Goal: Transaction & Acquisition: Purchase product/service

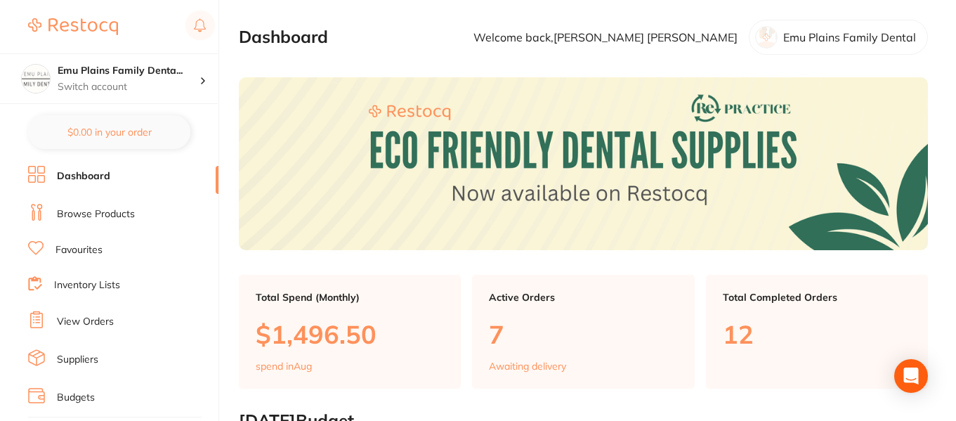
click at [111, 318] on link "View Orders" at bounding box center [85, 322] width 57 height 14
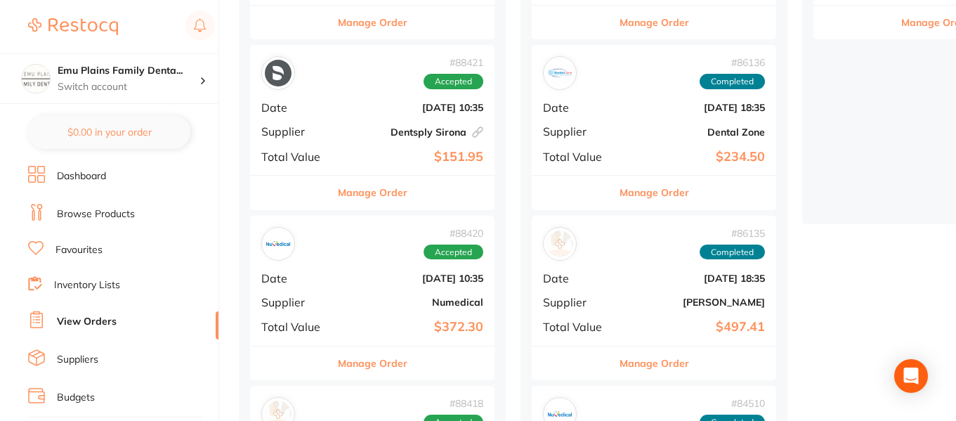
scroll to position [437, 0]
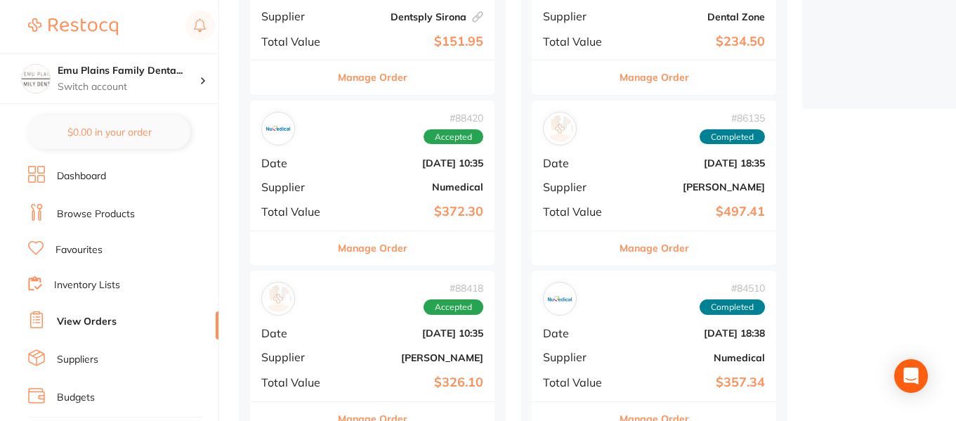
click at [364, 171] on div "# 88420 Accepted Date [DATE] 10:35 Supplier Numedical Total Value $372.30" at bounding box center [372, 165] width 245 height 130
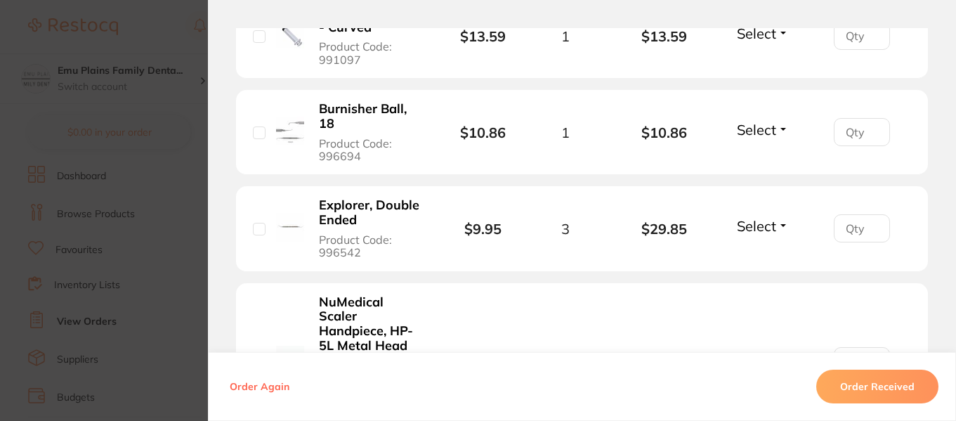
scroll to position [1237, 0]
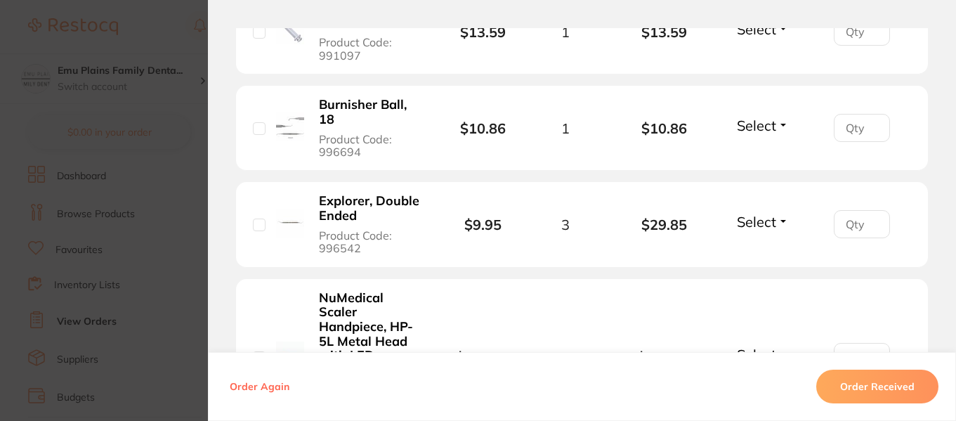
click at [167, 23] on section "Order ID: Restocq- 88420 Order Information Accepted Order Order Date [DATE] 10:…" at bounding box center [478, 210] width 956 height 421
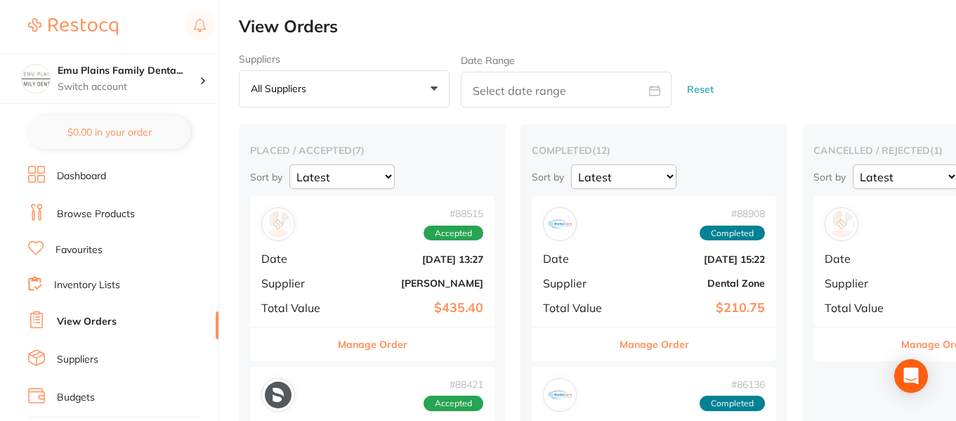
click at [98, 174] on link "Dashboard" at bounding box center [81, 176] width 49 height 14
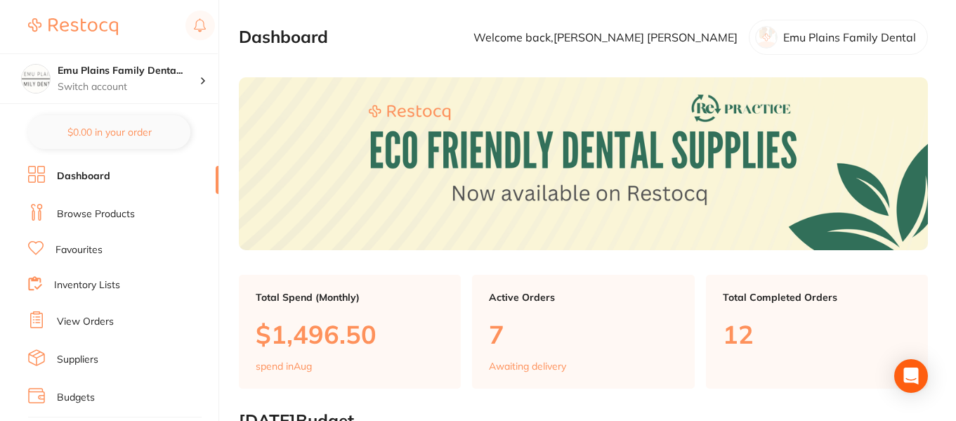
click at [120, 209] on link "Browse Products" at bounding box center [96, 214] width 78 height 14
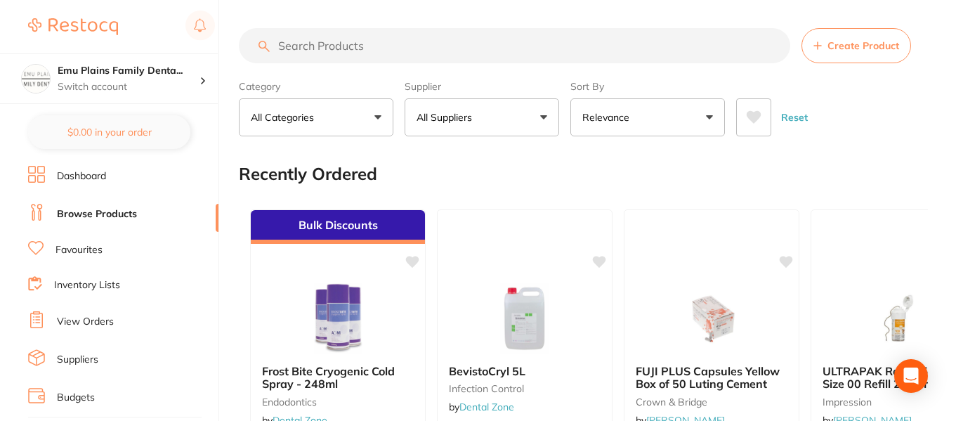
click at [340, 46] on input "search" at bounding box center [515, 45] width 552 height 35
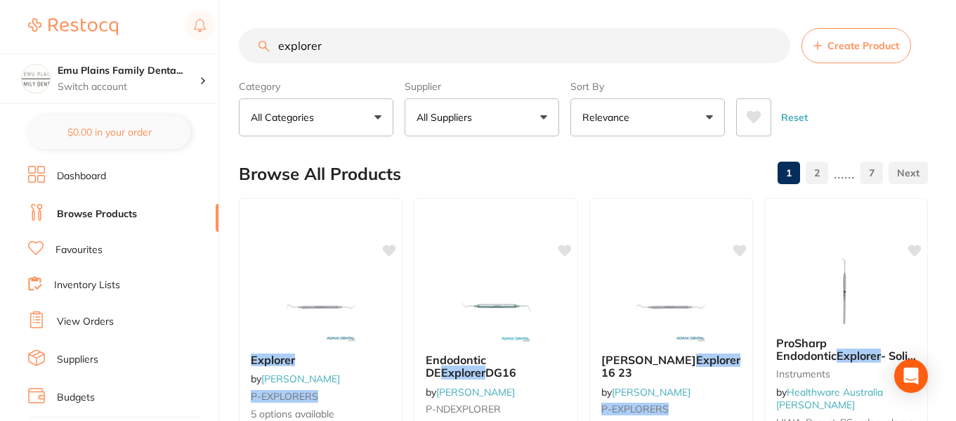
type input "explorer"
click at [543, 116] on button "All Suppliers" at bounding box center [482, 117] width 155 height 38
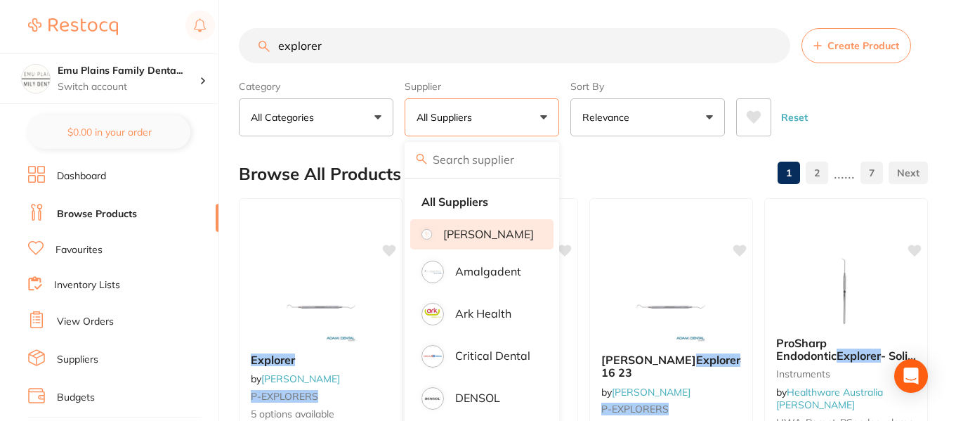
click at [477, 240] on p "[PERSON_NAME]" at bounding box center [488, 234] width 91 height 13
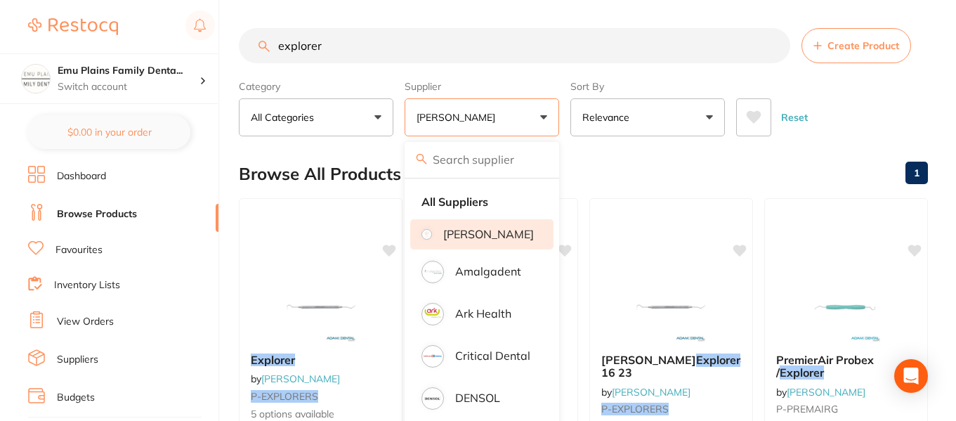
click at [626, 168] on div "Browse All Products 1" at bounding box center [583, 173] width 689 height 47
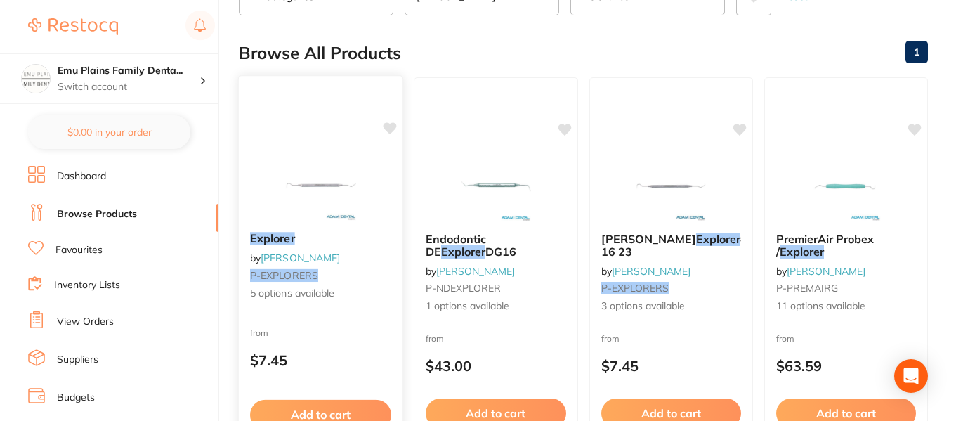
scroll to position [122, 0]
click at [306, 184] on img at bounding box center [321, 184] width 92 height 71
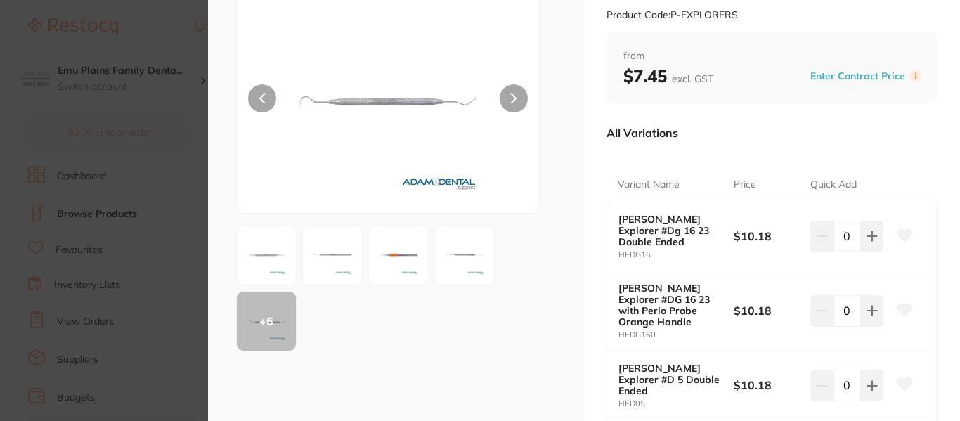
scroll to position [98, 0]
click at [512, 100] on icon at bounding box center [514, 97] width 4 height 8
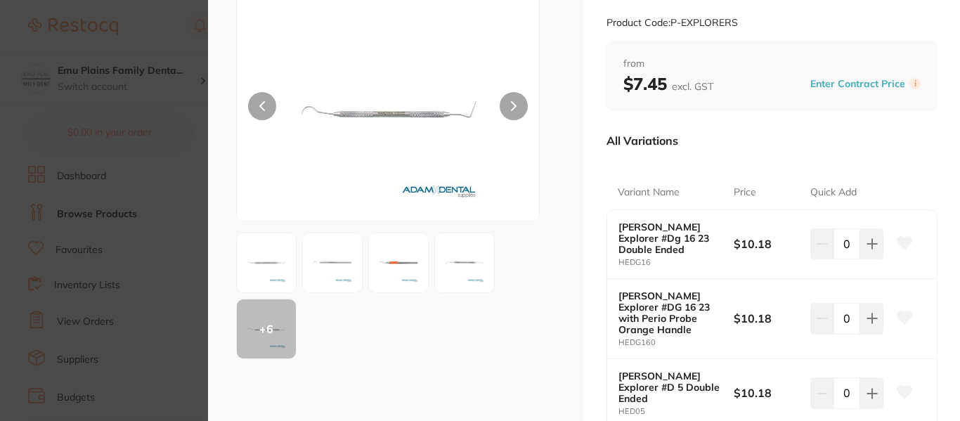
scroll to position [89, 0]
click at [412, 115] on img at bounding box center [387, 110] width 181 height 222
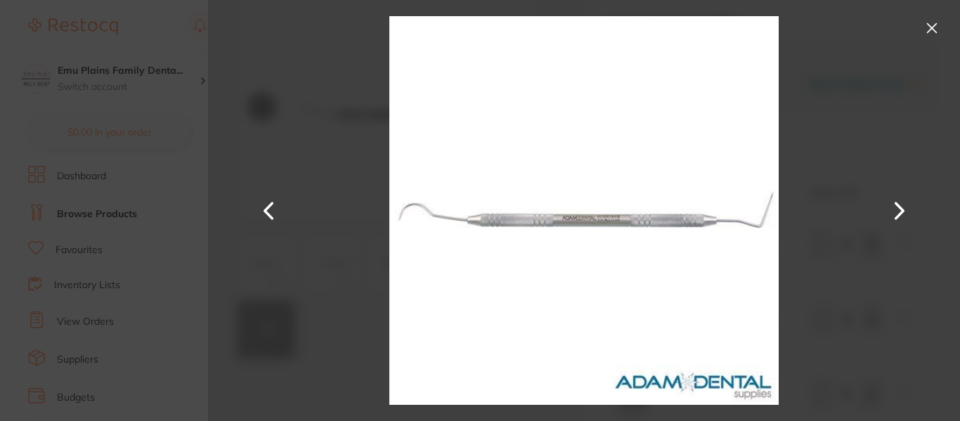
click at [937, 27] on button at bounding box center [932, 28] width 22 height 22
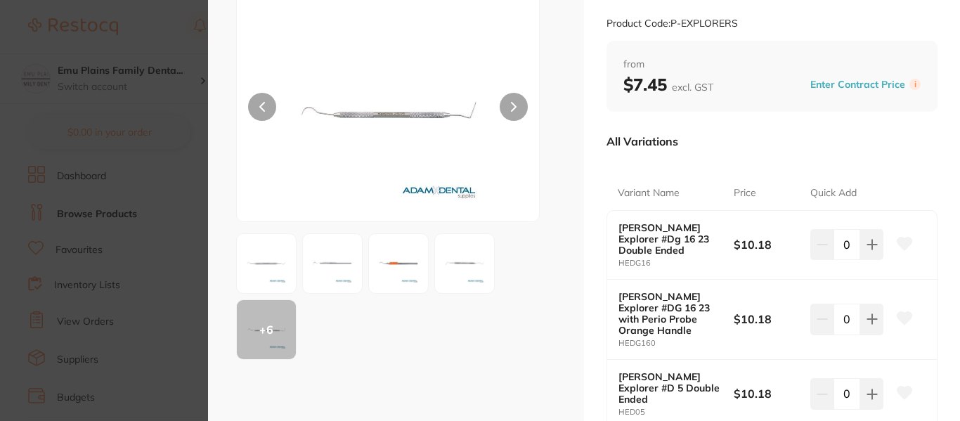
click at [261, 109] on icon at bounding box center [262, 107] width 6 height 10
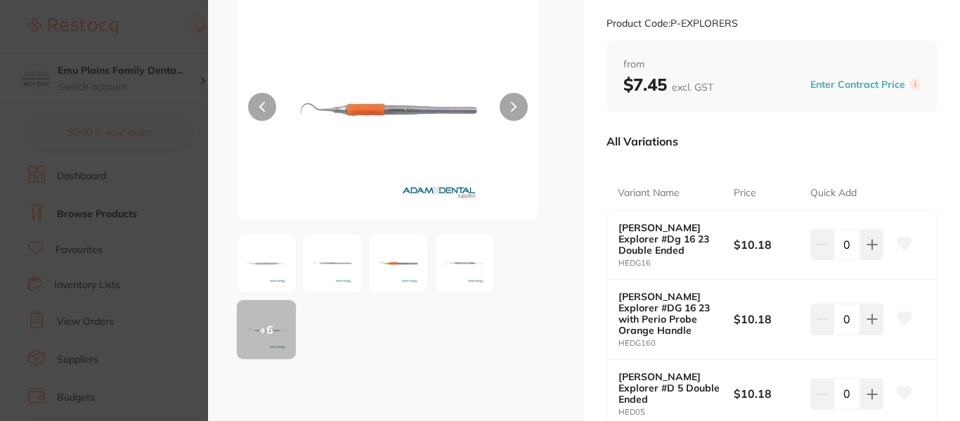
click at [517, 109] on button at bounding box center [514, 107] width 28 height 28
click at [359, 101] on img at bounding box center [387, 110] width 181 height 222
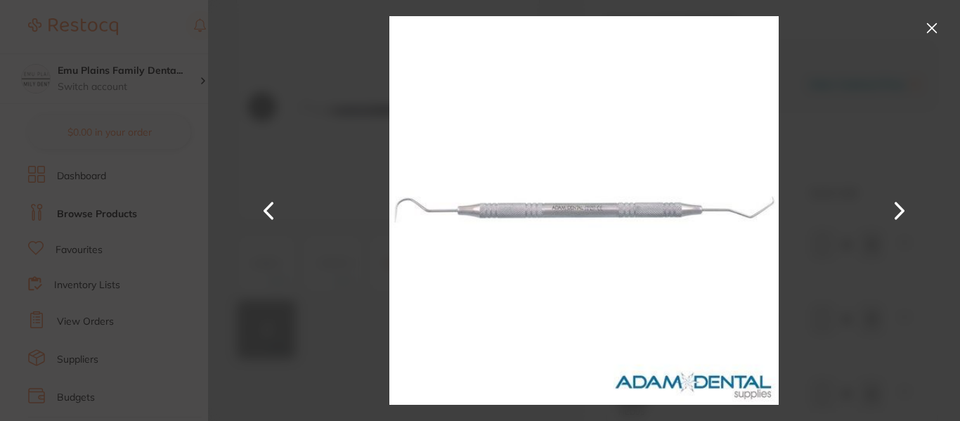
click at [935, 36] on button at bounding box center [932, 28] width 22 height 22
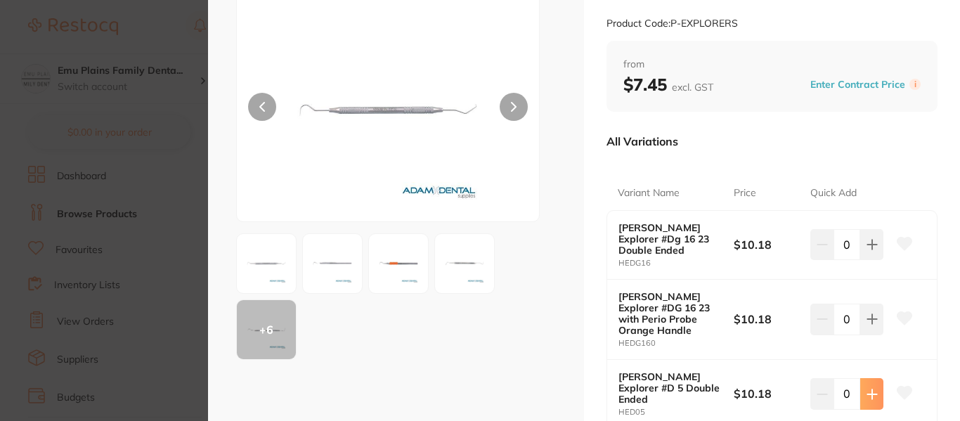
click at [867, 250] on icon at bounding box center [871, 244] width 11 height 11
type input "3"
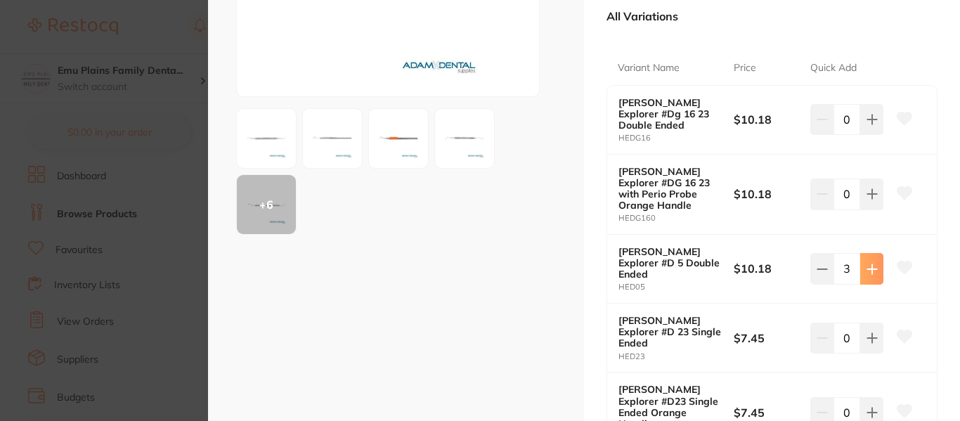
scroll to position [303, 0]
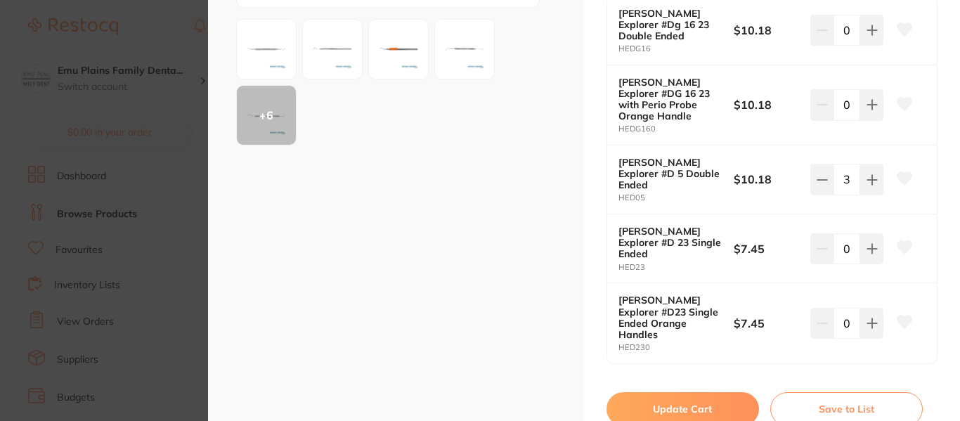
click at [684, 392] on button "Update Cart" at bounding box center [682, 409] width 152 height 34
checkbox input "false"
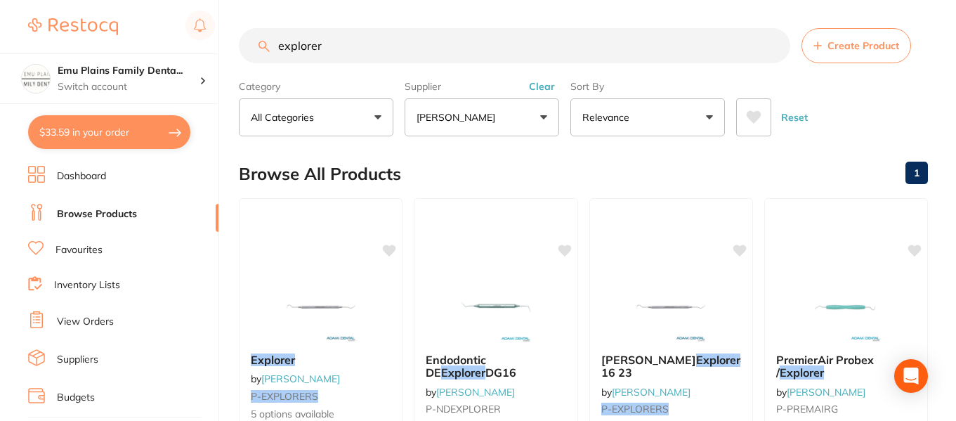
click at [772, 46] on input "explorer" at bounding box center [515, 45] width 552 height 35
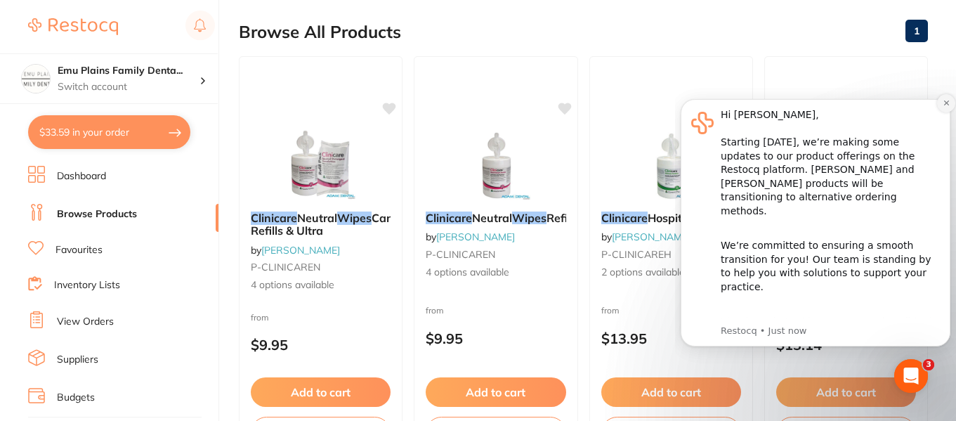
type input "clinicare wipes"
click at [945, 104] on icon "Dismiss notification" at bounding box center [946, 102] width 5 height 5
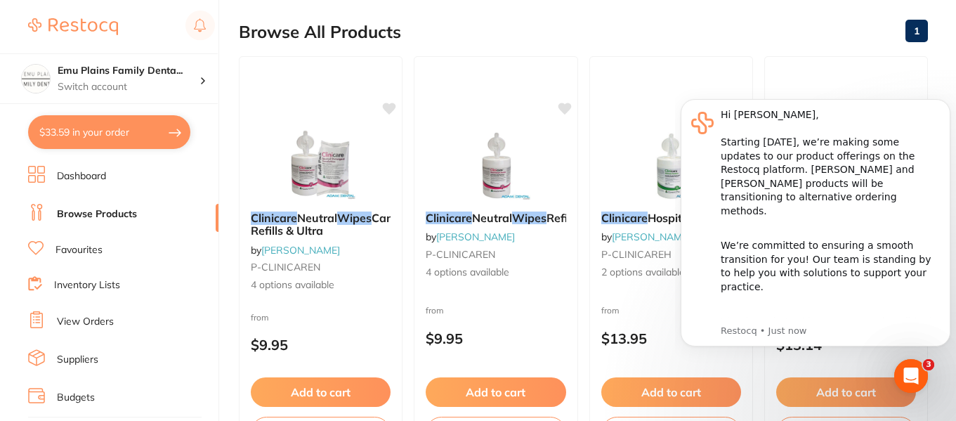
click at [914, 367] on div "Open Intercom Messenger" at bounding box center [911, 376] width 46 height 46
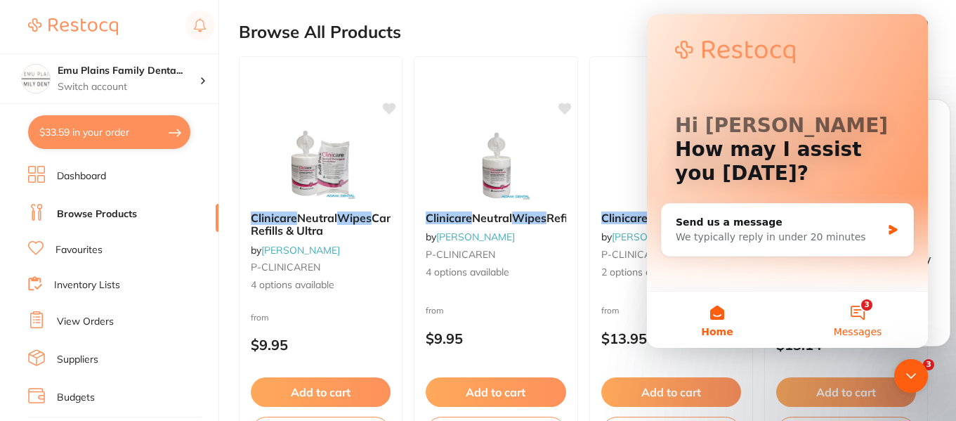
click at [865, 313] on button "3 Messages" at bounding box center [858, 320] width 141 height 56
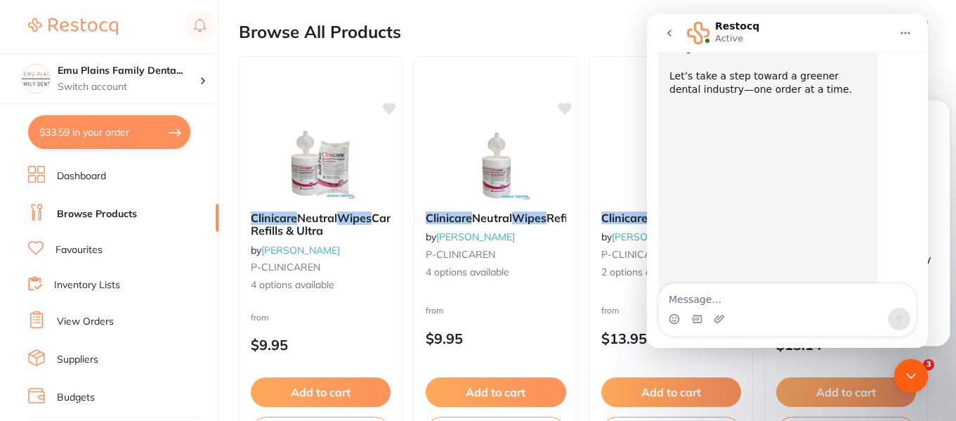
scroll to position [273, 0]
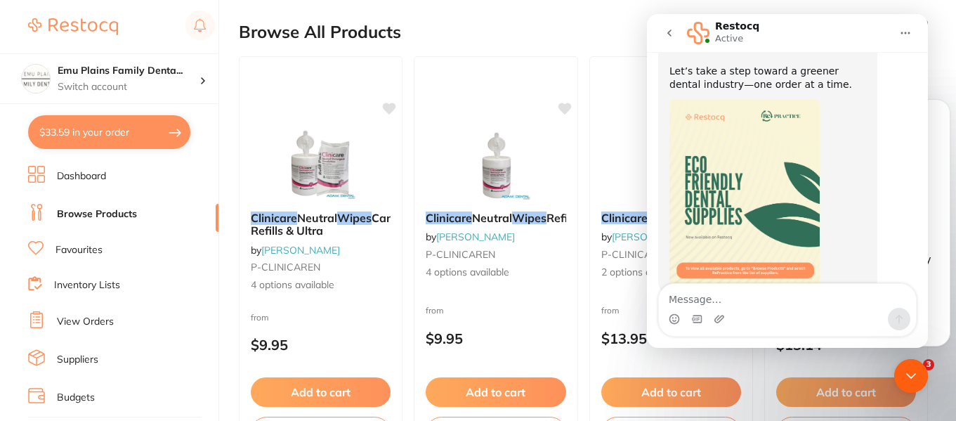
click at [676, 35] on button "go back" at bounding box center [669, 33] width 27 height 27
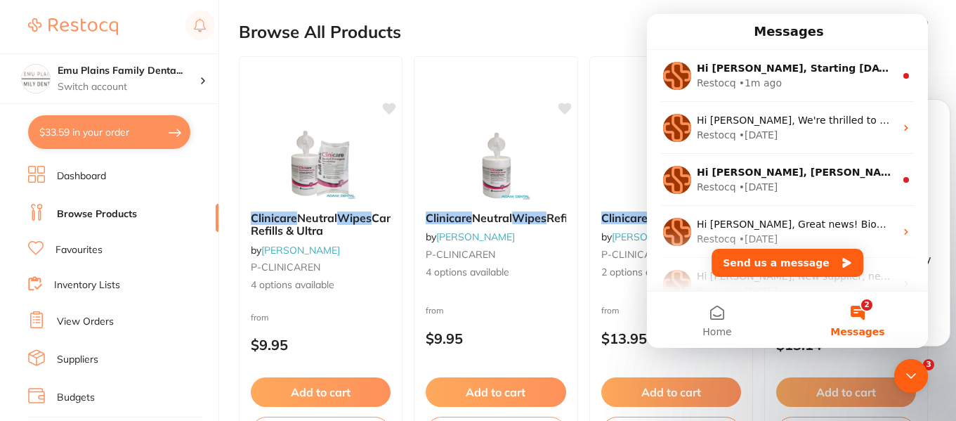
click at [537, 15] on div "Browse All Products 1" at bounding box center [583, 31] width 689 height 47
click at [487, 13] on div "Browse All Products 1" at bounding box center [583, 31] width 689 height 47
click at [912, 372] on icon "Close Intercom Messenger" at bounding box center [911, 376] width 17 height 17
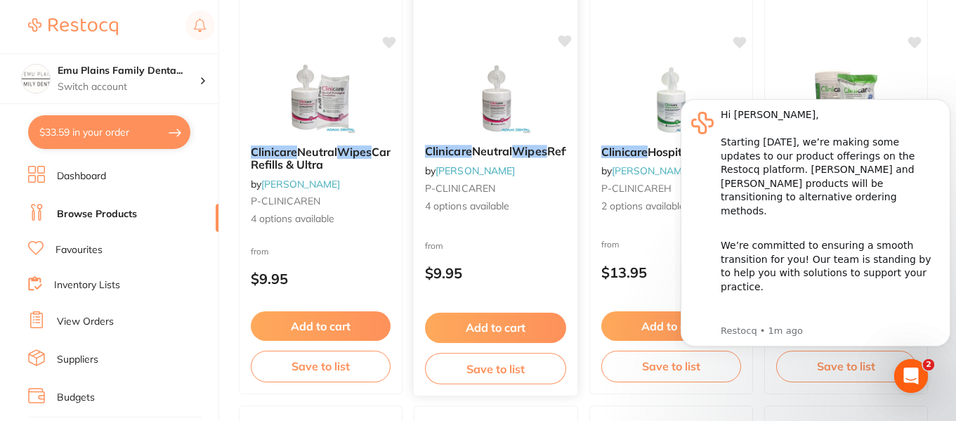
scroll to position [181, 0]
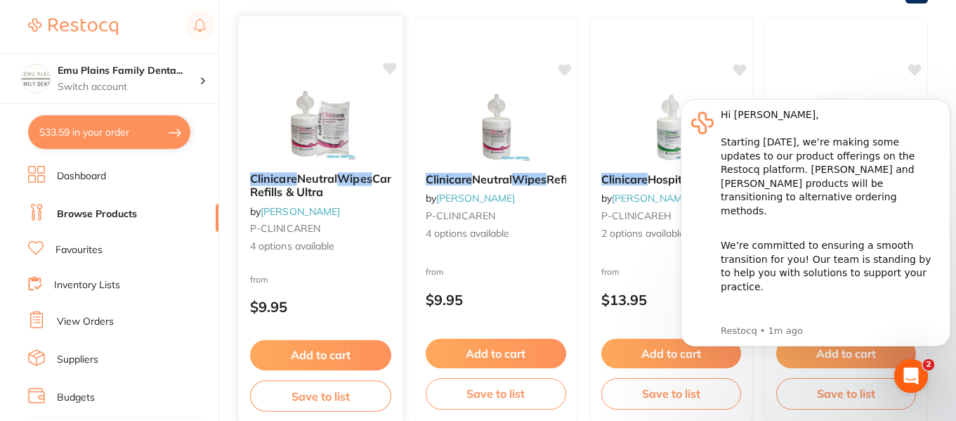
click at [344, 132] on img at bounding box center [321, 125] width 92 height 71
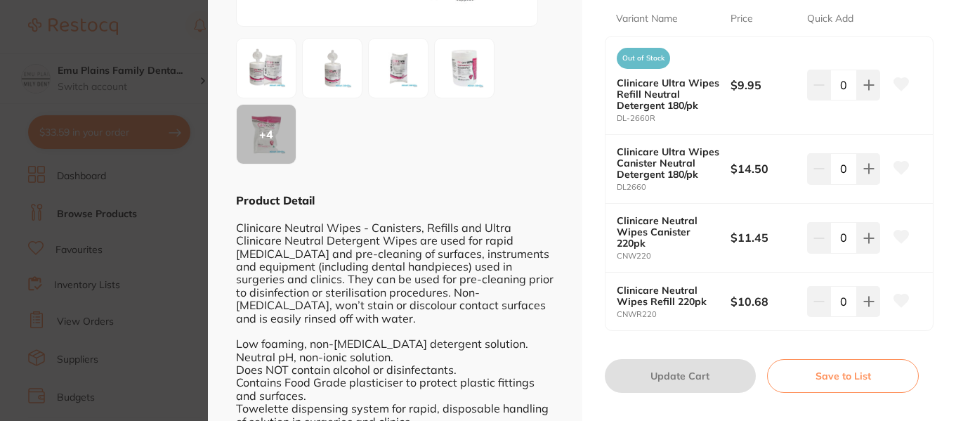
scroll to position [285, 0]
click at [870, 90] on icon at bounding box center [869, 84] width 11 height 11
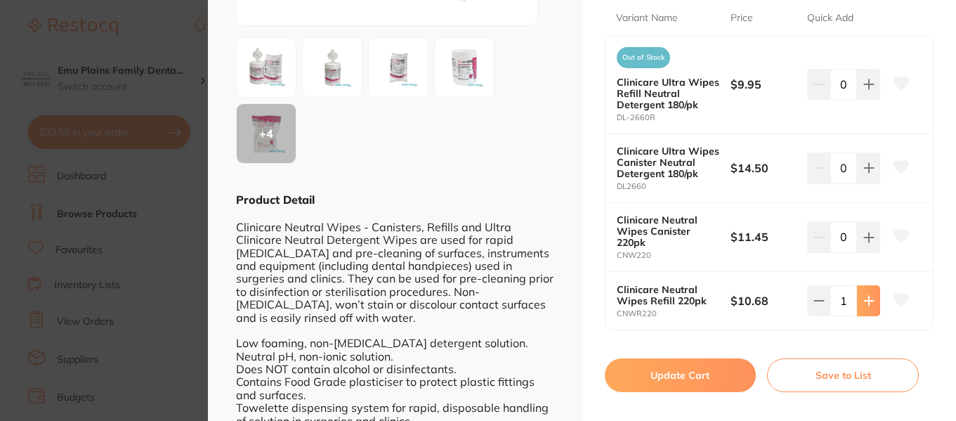
click at [870, 90] on icon at bounding box center [869, 84] width 11 height 11
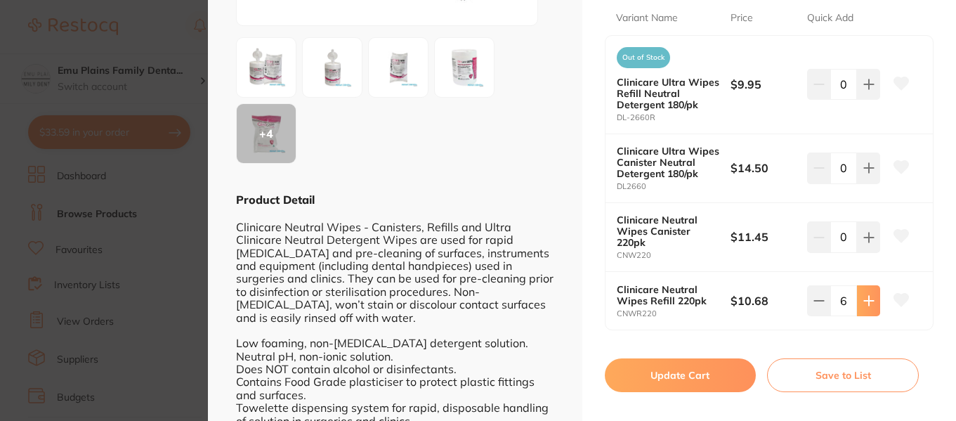
click at [870, 90] on icon at bounding box center [869, 84] width 11 height 11
type input "10"
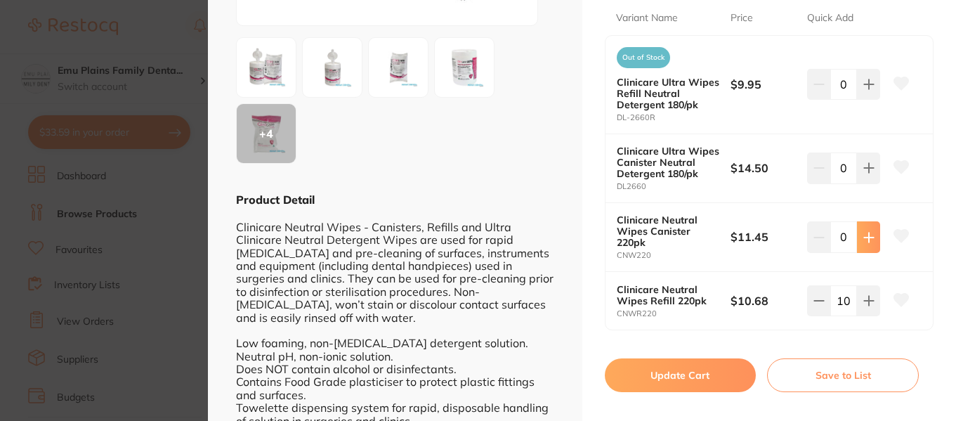
click at [866, 89] on icon at bounding box center [868, 84] width 9 height 9
type input "3"
click at [680, 370] on button "Update Cart" at bounding box center [681, 375] width 152 height 34
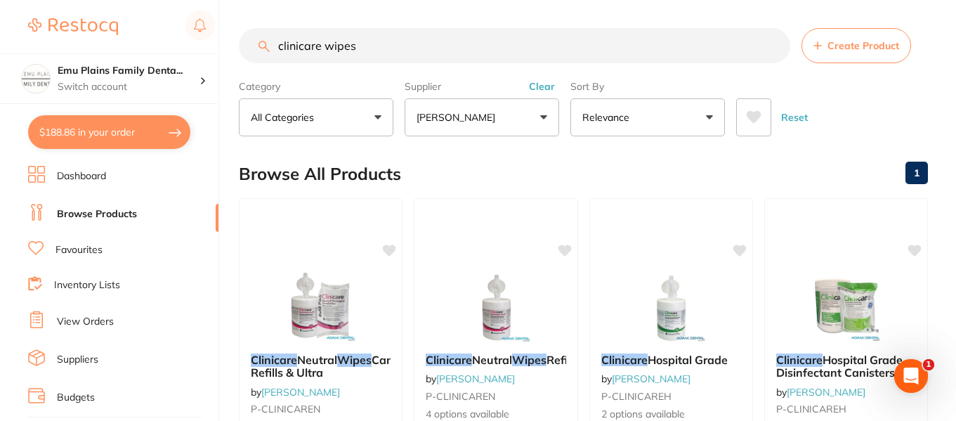
scroll to position [181, 0]
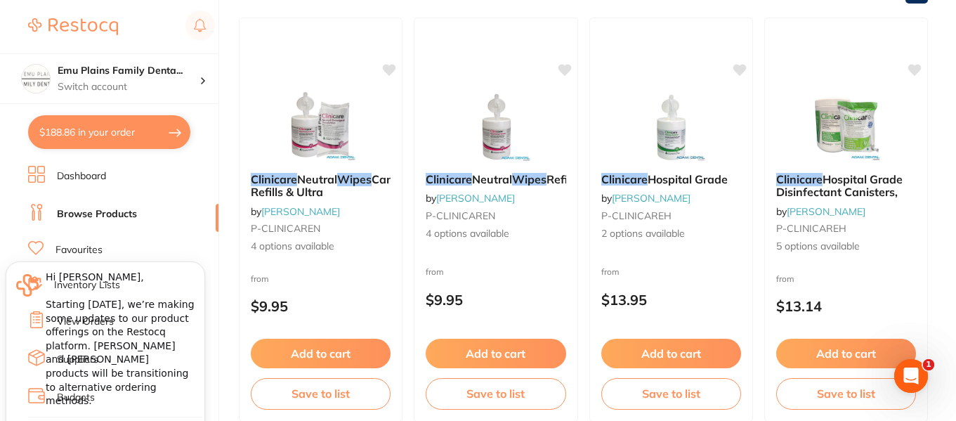
click at [110, 136] on button "$188.86 in your order" at bounding box center [109, 132] width 162 height 34
checkbox input "true"
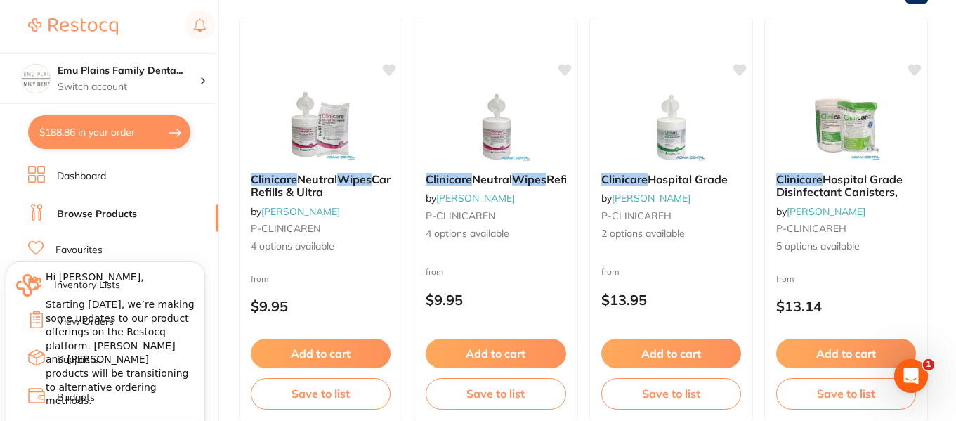
checkbox input "true"
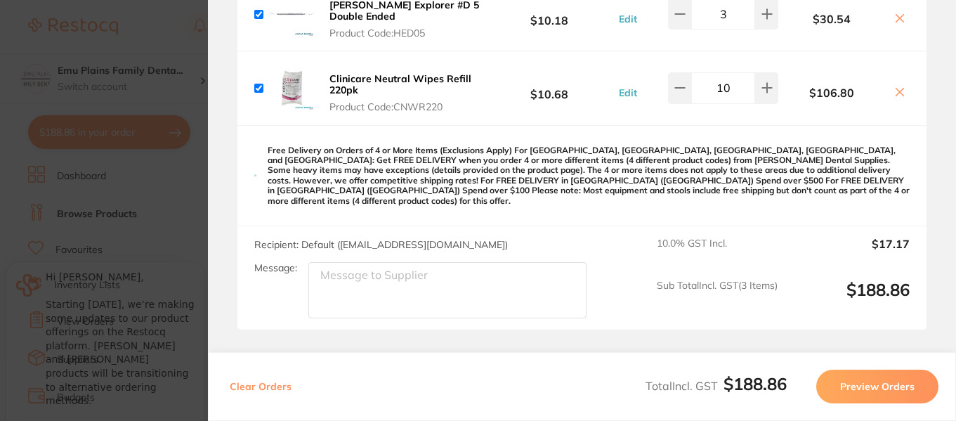
scroll to position [280, 0]
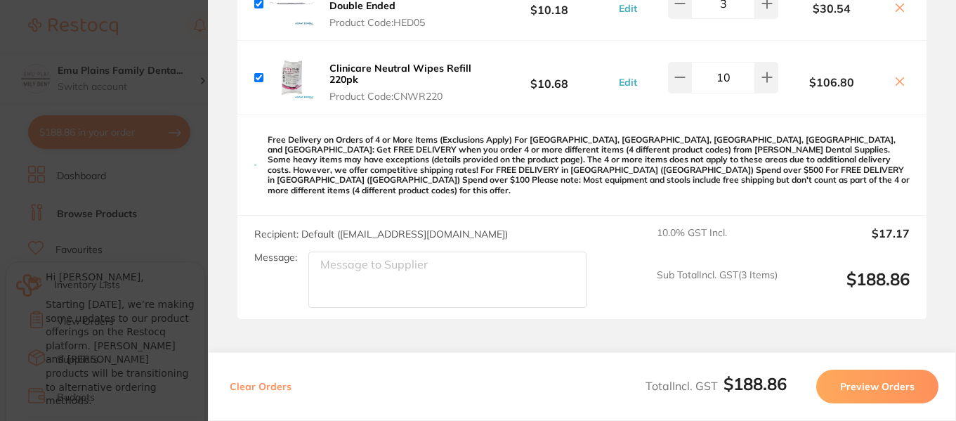
click at [143, 42] on section "Update RRP Set your pre negotiated price for this item. Item Agreed RRP (excl. …" at bounding box center [478, 210] width 956 height 421
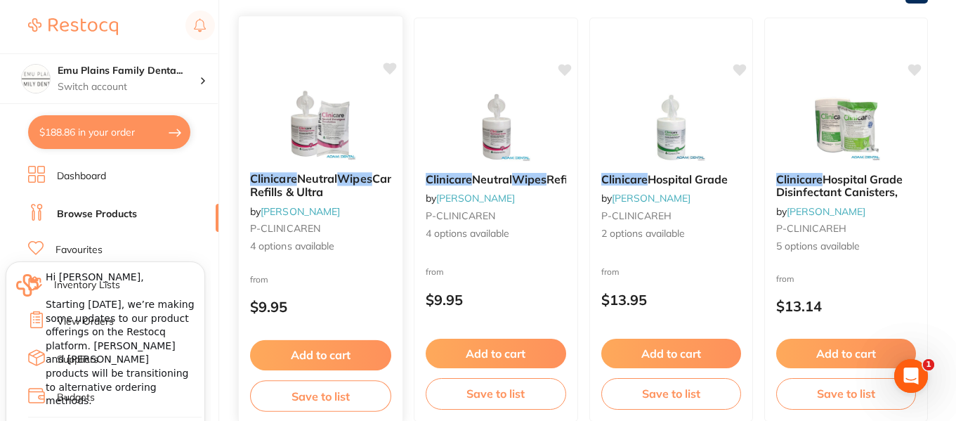
click at [339, 122] on img at bounding box center [321, 125] width 92 height 71
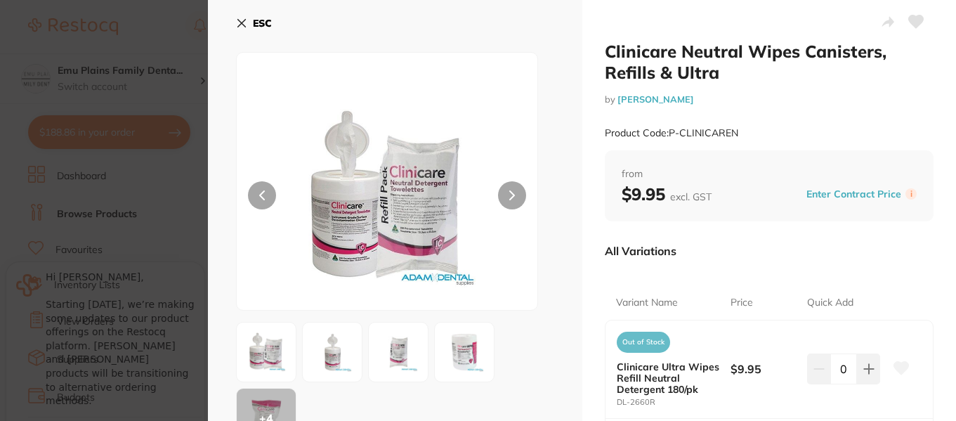
click at [238, 18] on icon at bounding box center [241, 23] width 11 height 11
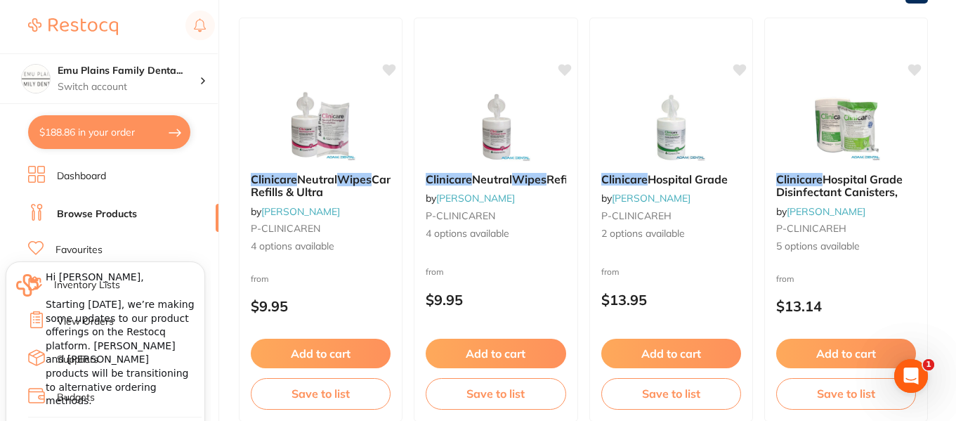
click at [110, 127] on button "$188.86 in your order" at bounding box center [109, 132] width 162 height 34
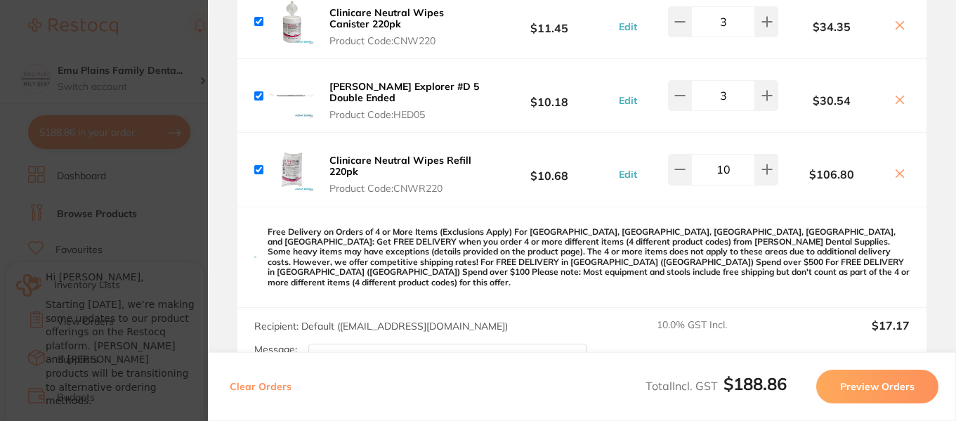
scroll to position [187, 0]
click at [189, 94] on section "Update RRP Set your pre negotiated price for this item. Item Agreed RRP (excl. …" at bounding box center [478, 210] width 956 height 421
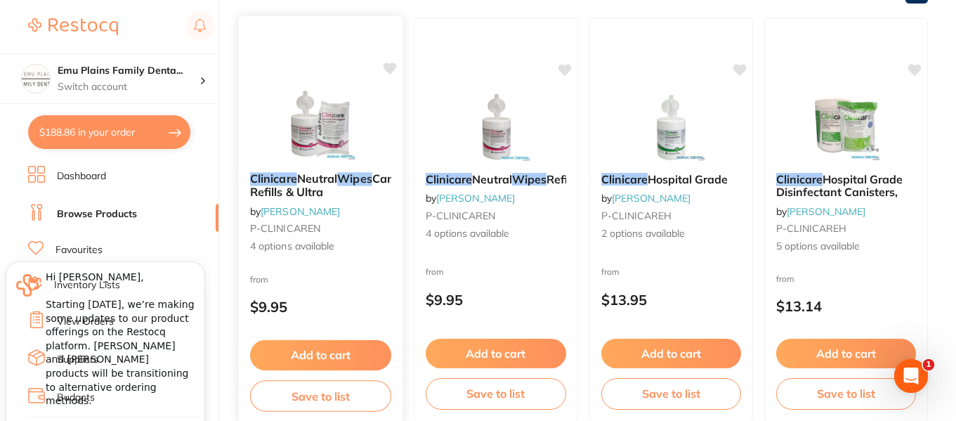
scroll to position [0, 0]
